Goal: Information Seeking & Learning: Learn about a topic

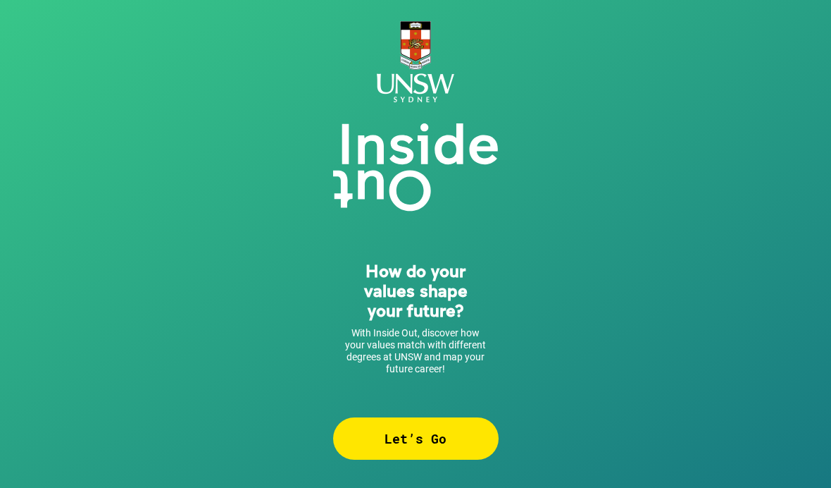
click at [442, 442] on div "Let’s Go" at bounding box center [416, 438] width 166 height 42
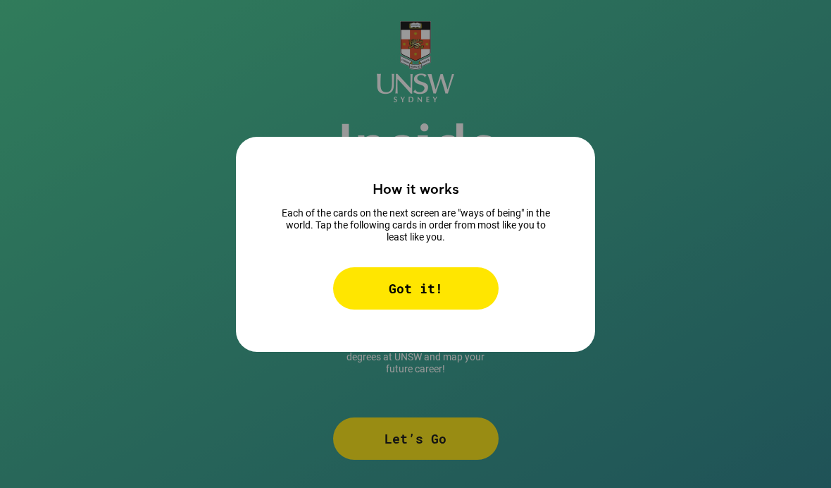
click at [438, 304] on div "Got it!" at bounding box center [416, 288] width 166 height 42
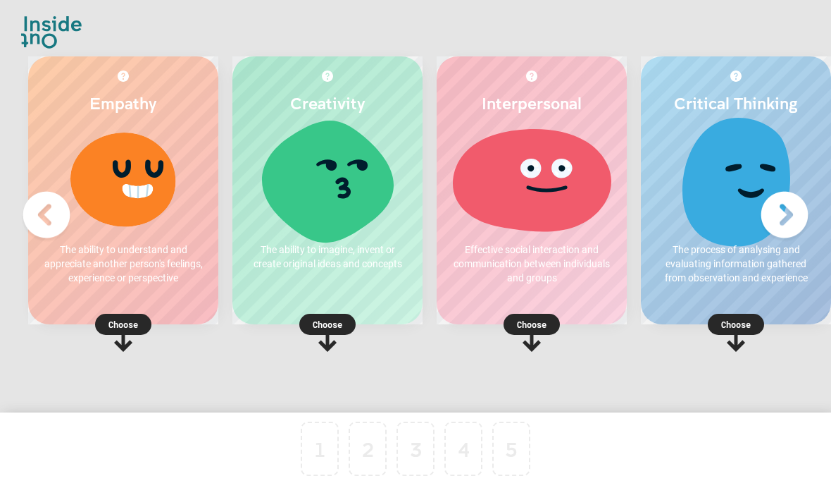
click at [170, 309] on div "Empathy The ability to understand and appreciate another person's feelings, exp…" at bounding box center [123, 190] width 190 height 268
click at [753, 330] on rect at bounding box center [736, 324] width 56 height 21
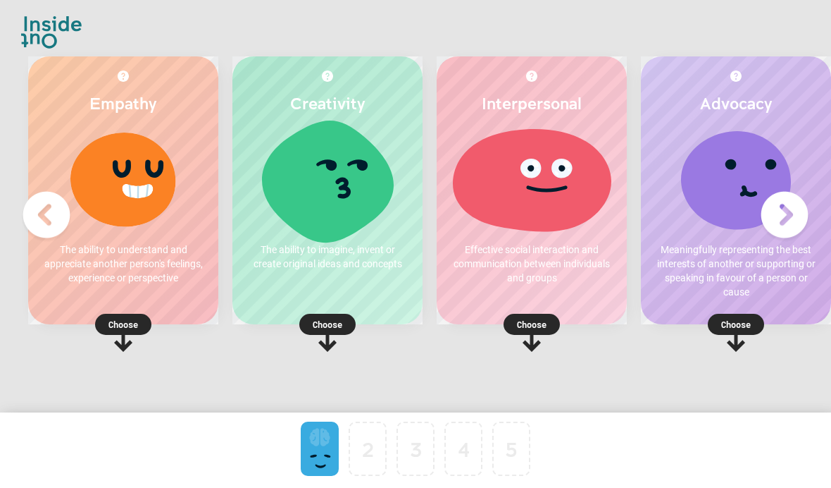
click at [787, 226] on img at bounding box center [785, 215] width 56 height 56
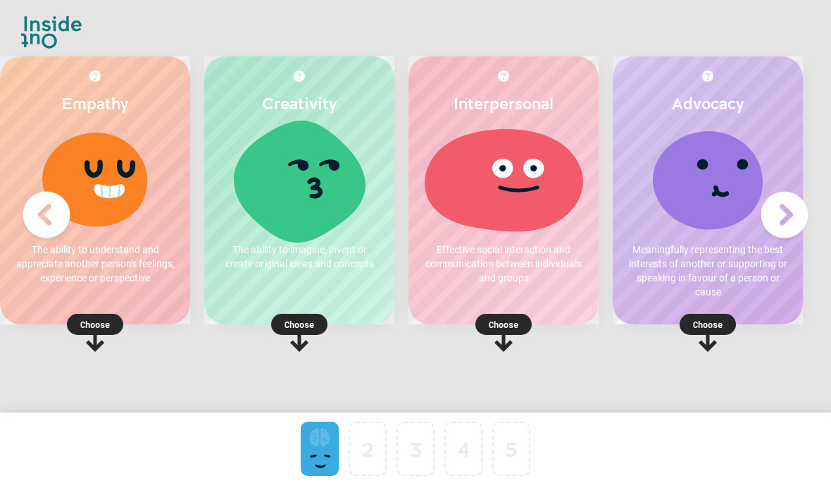
click at [793, 223] on img at bounding box center [785, 215] width 56 height 56
click at [106, 325] on p "Choose" at bounding box center [95, 324] width 190 height 14
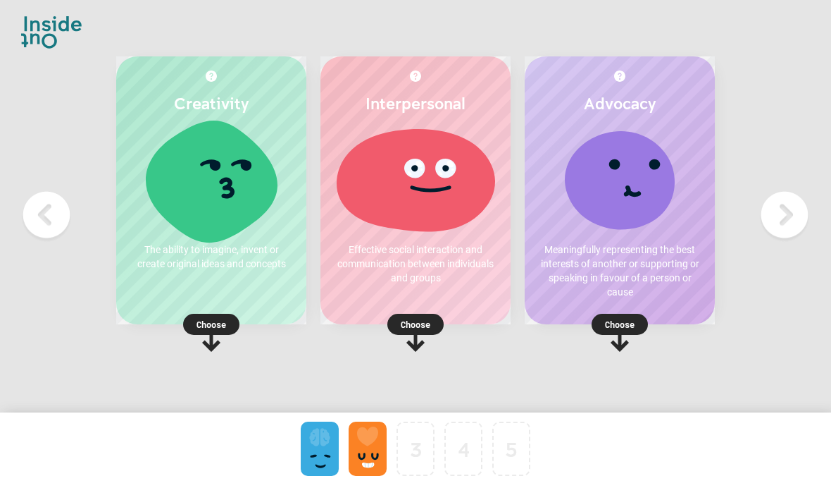
click at [623, 331] on p "Choose" at bounding box center [620, 324] width 190 height 14
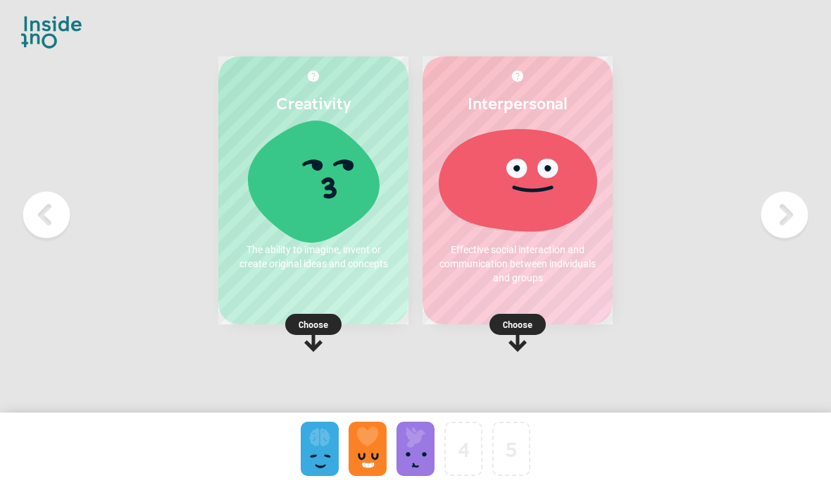
click at [324, 331] on p "Choose" at bounding box center [313, 324] width 190 height 14
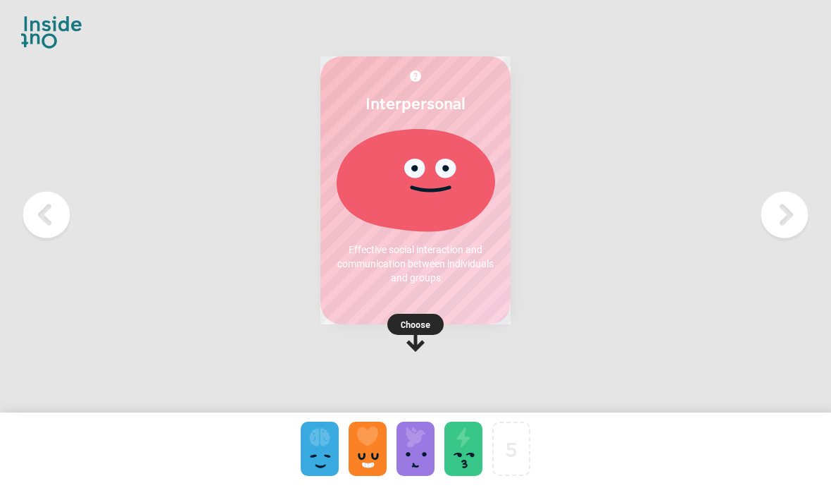
click at [428, 330] on p "Choose" at bounding box center [416, 324] width 190 height 14
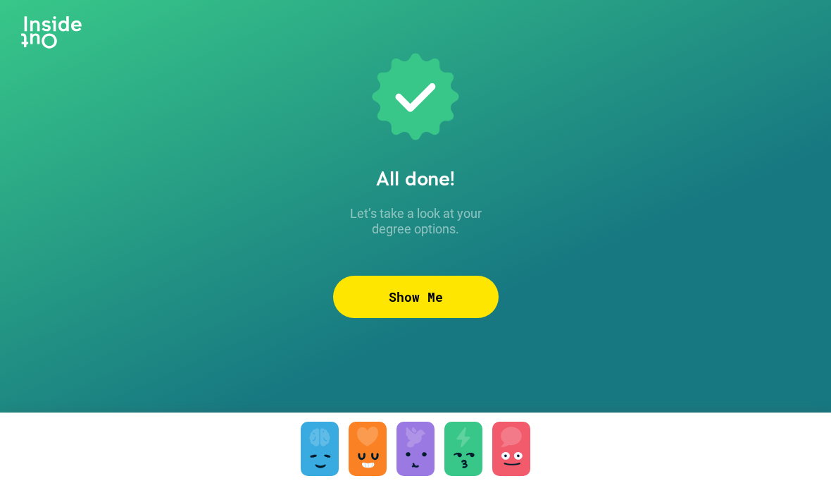
scroll to position [50, 0]
click at [448, 280] on div "Show Me" at bounding box center [416, 296] width 166 height 42
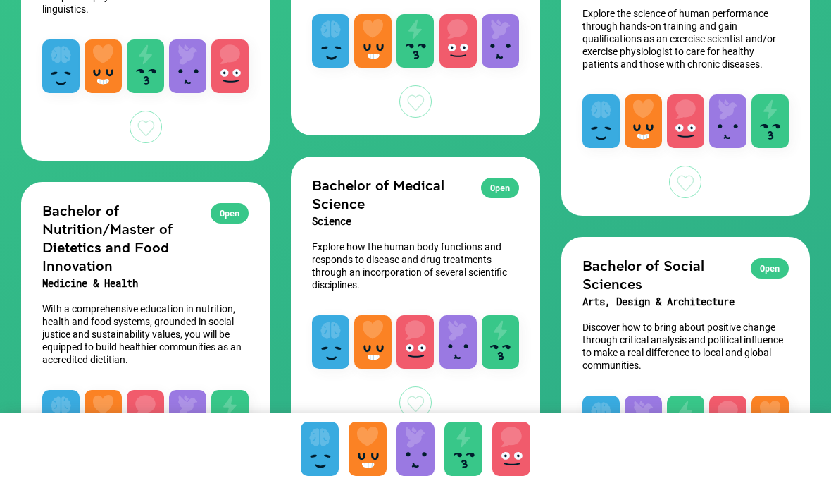
scroll to position [280, 0]
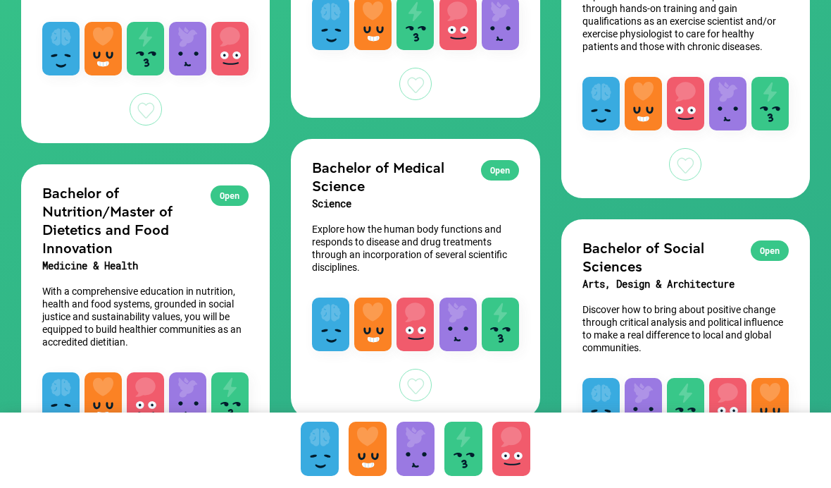
click at [506, 169] on div "Open" at bounding box center [500, 170] width 38 height 20
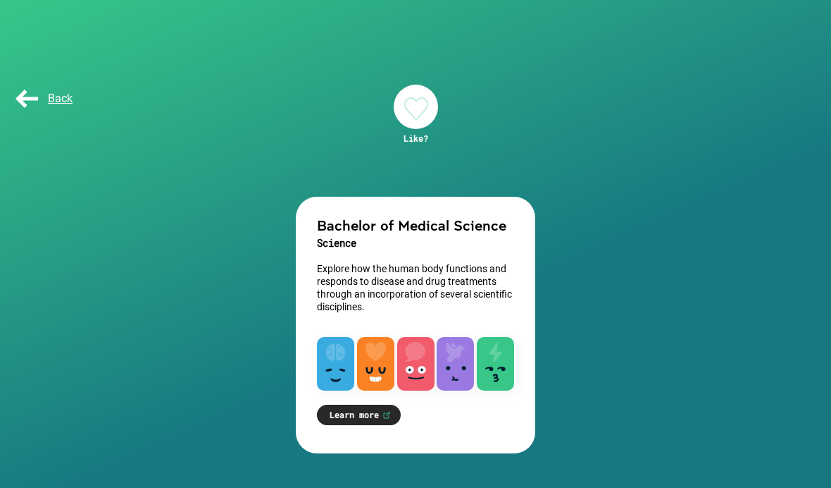
click at [377, 416] on link "Learn more" at bounding box center [359, 414] width 84 height 20
